Goal: Navigation & Orientation: Find specific page/section

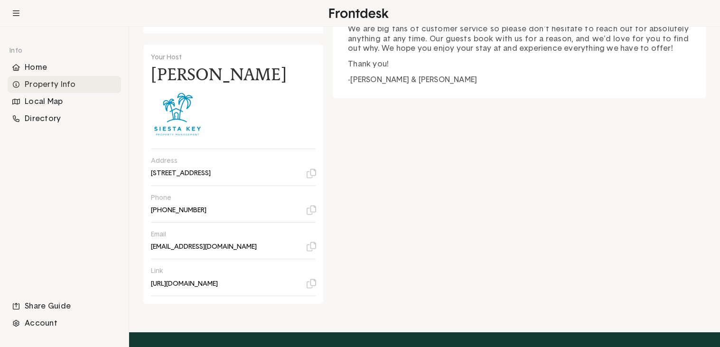
scroll to position [261, 0]
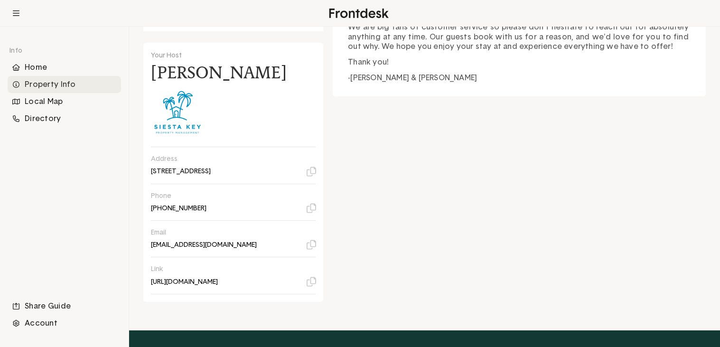
click at [312, 243] on icon at bounding box center [311, 245] width 10 height 10
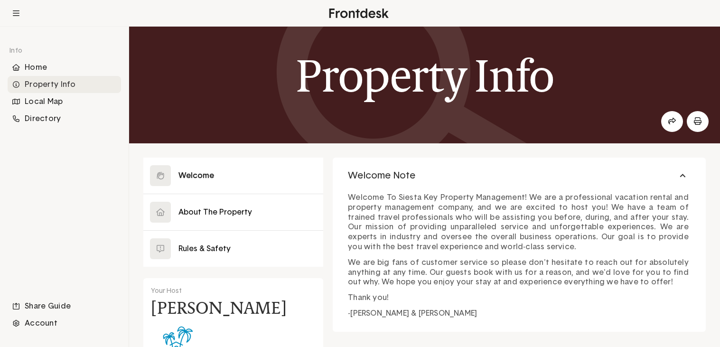
scroll to position [0, 0]
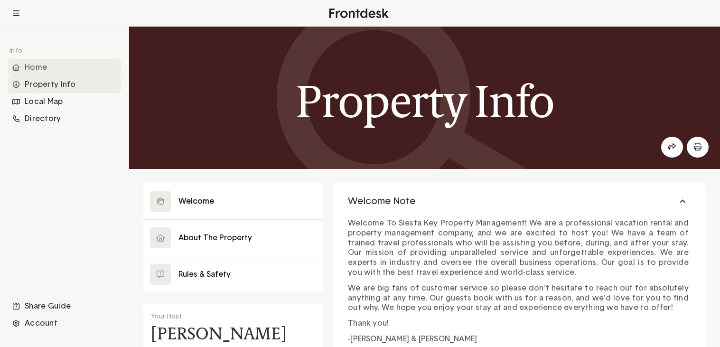
click at [45, 69] on div "Home" at bounding box center [64, 67] width 113 height 17
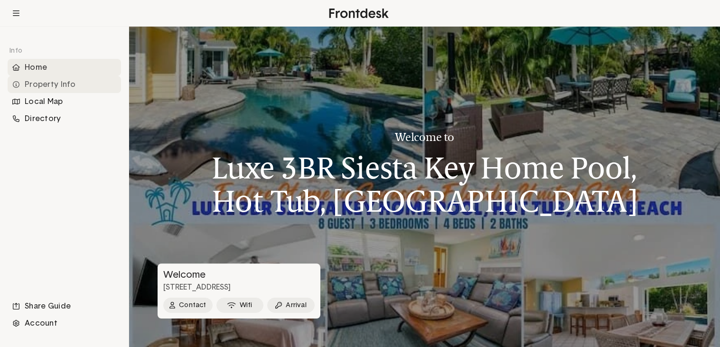
click at [87, 87] on div "Property Info" at bounding box center [64, 84] width 113 height 17
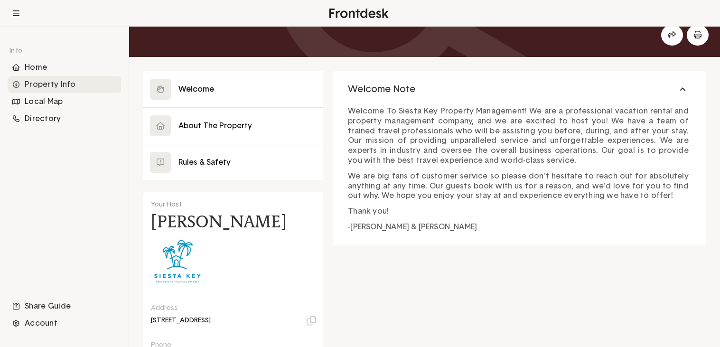
scroll to position [109, 0]
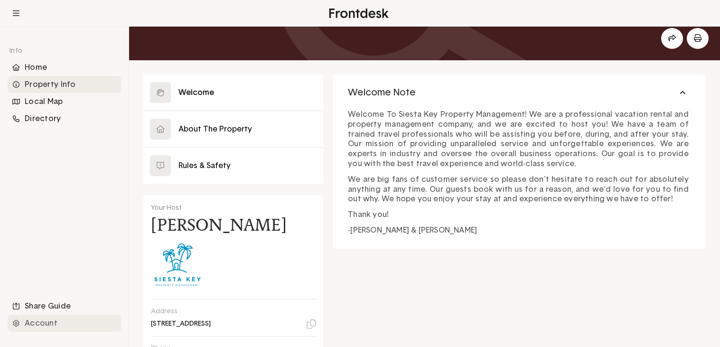
click at [63, 325] on div "Account" at bounding box center [64, 323] width 113 height 17
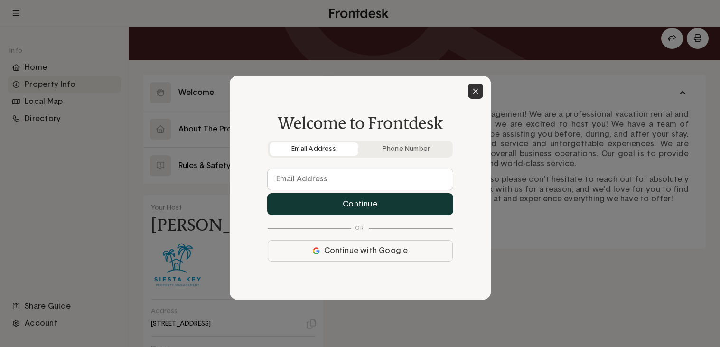
click at [480, 84] on button at bounding box center [475, 91] width 15 height 15
